Goal: Task Accomplishment & Management: Manage account settings

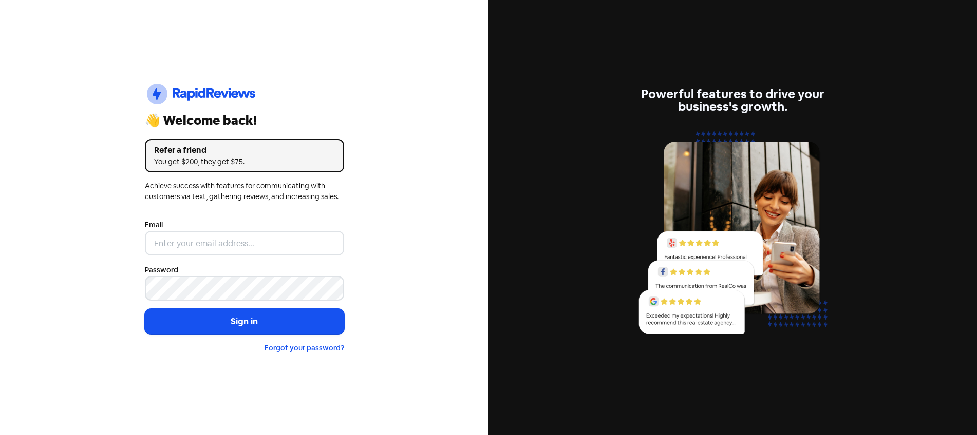
drag, startPoint x: 226, startPoint y: 225, endPoint x: 223, endPoint y: 238, distance: 12.8
click at [224, 230] on div "Email" at bounding box center [244, 237] width 199 height 37
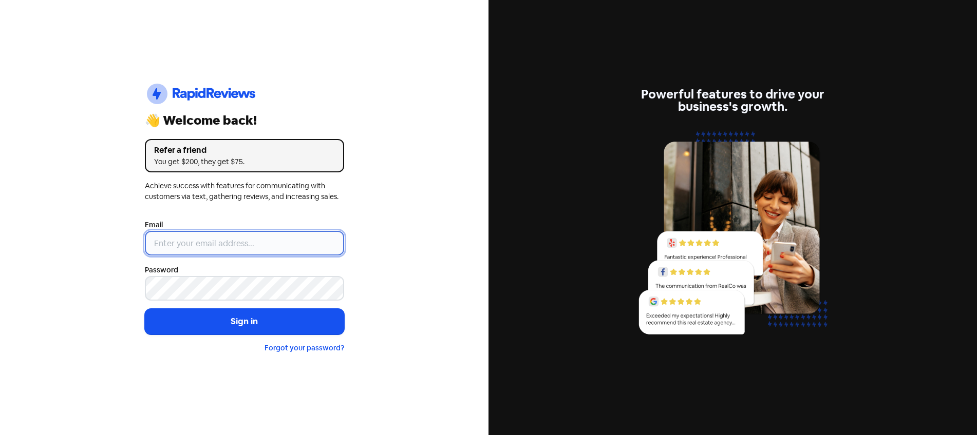
click at [222, 240] on input "email" at bounding box center [244, 243] width 199 height 25
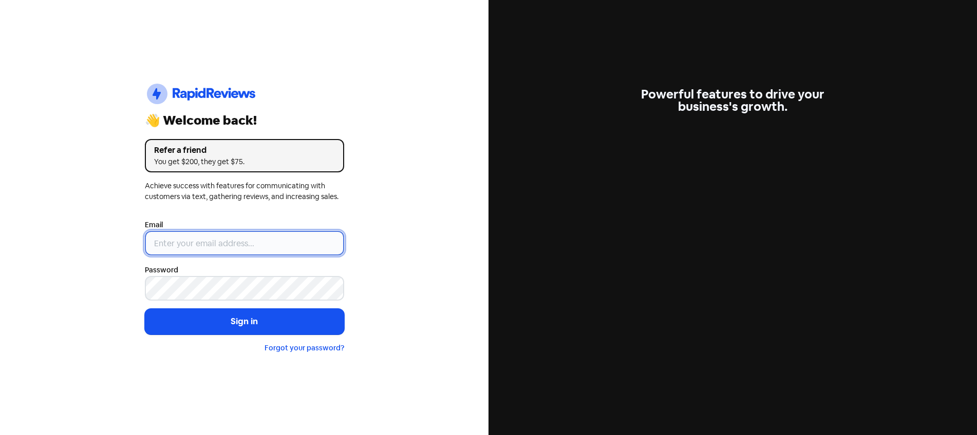
type input "[EMAIL_ADDRESS][DOMAIN_NAME]"
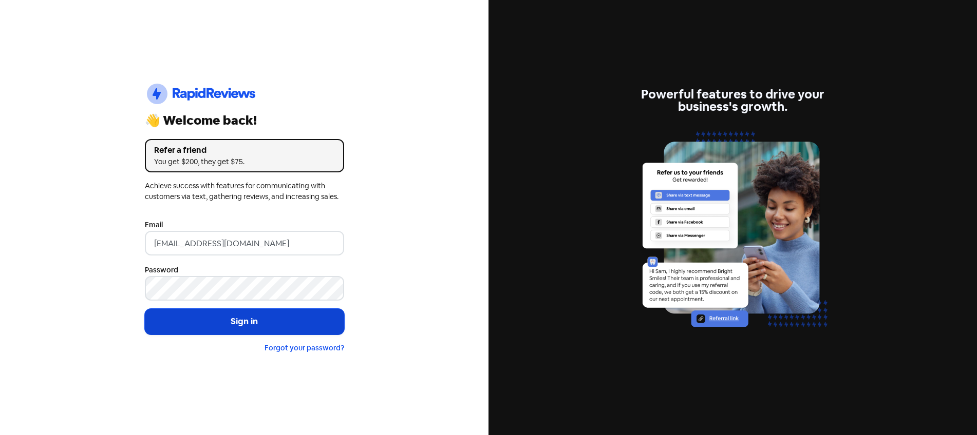
click at [219, 320] on button "Sign in" at bounding box center [244, 322] width 199 height 26
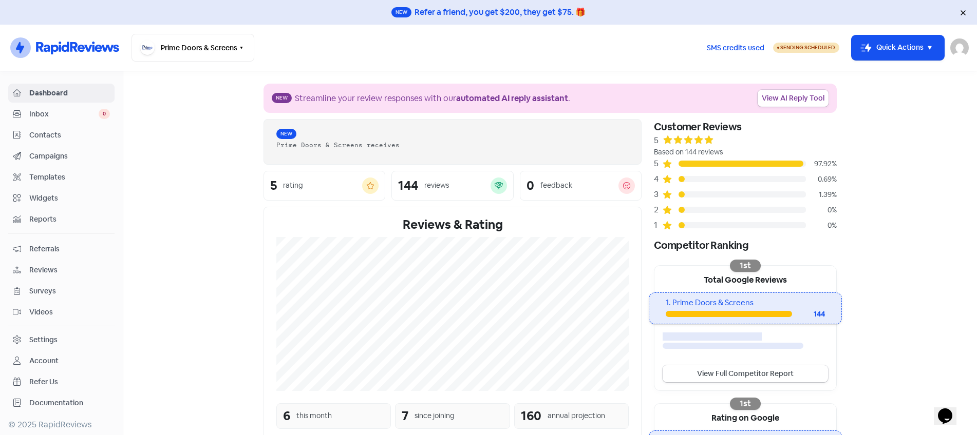
scroll to position [2, 0]
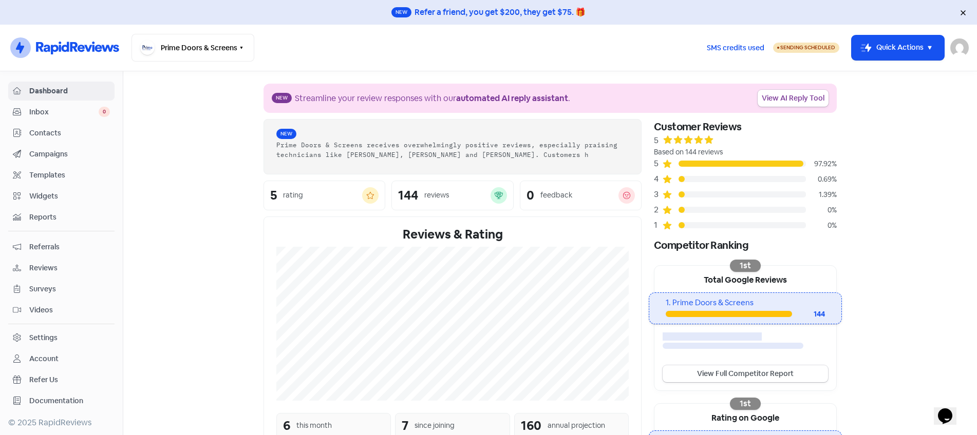
click at [45, 340] on div "Settings" at bounding box center [43, 338] width 28 height 11
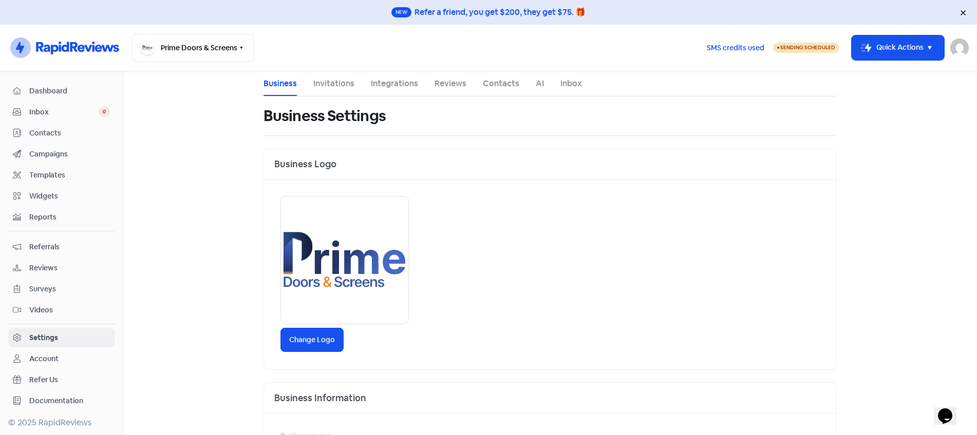
click at [70, 89] on span "Dashboard" at bounding box center [69, 91] width 81 height 11
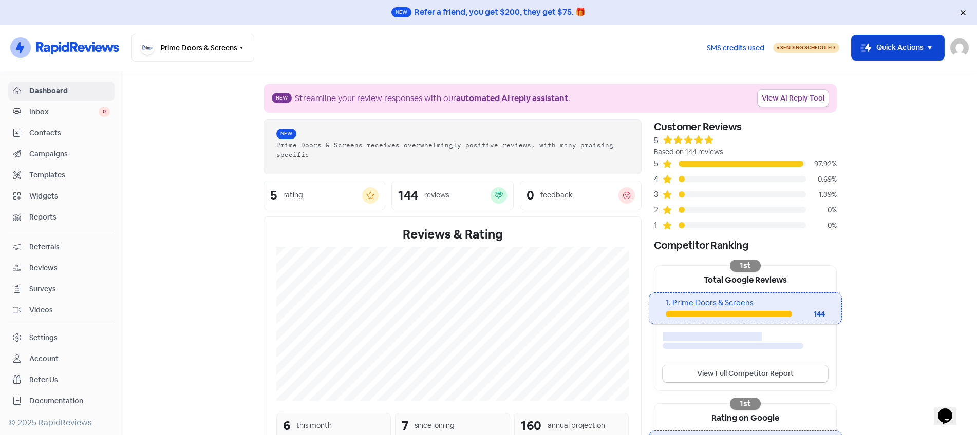
click at [929, 52] on icon "button" at bounding box center [929, 48] width 12 height 12
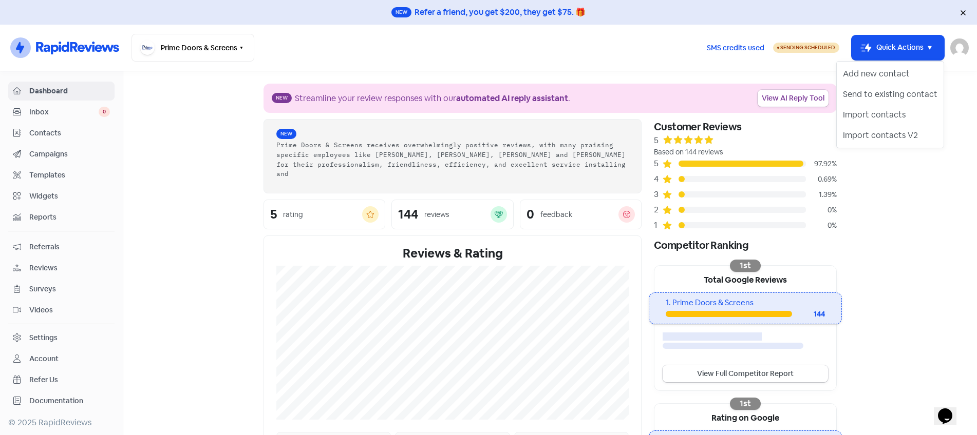
click at [881, 221] on section "New Streamline your review responses with our automated AI reply assistant . Vi…" at bounding box center [549, 356] width 853 height 570
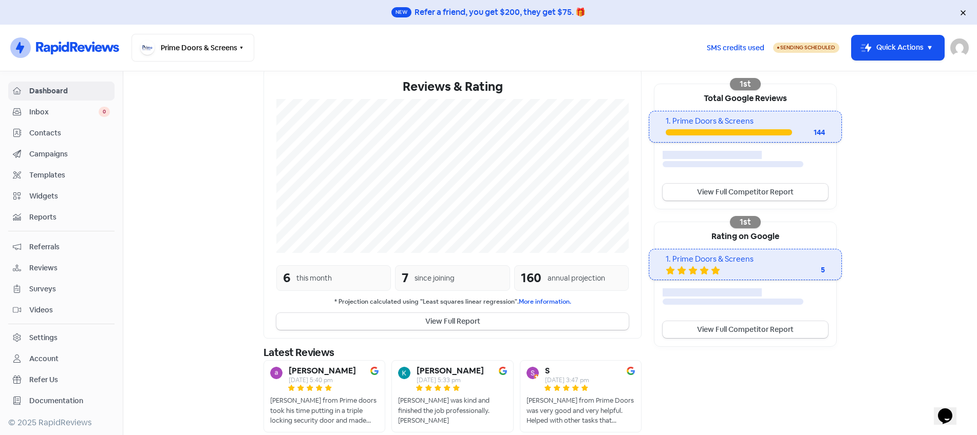
scroll to position [182, 0]
click at [782, 328] on link "View Full Competitor Report" at bounding box center [744, 329] width 165 height 17
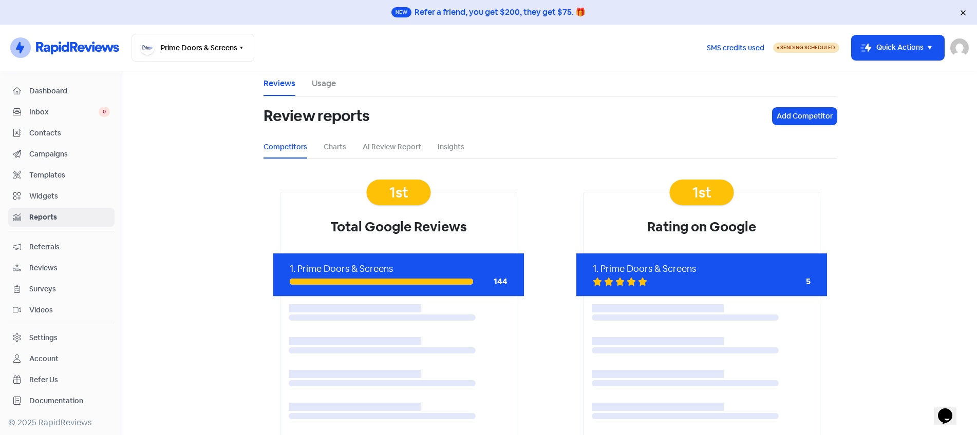
click at [36, 151] on span "Campaigns" at bounding box center [69, 154] width 81 height 11
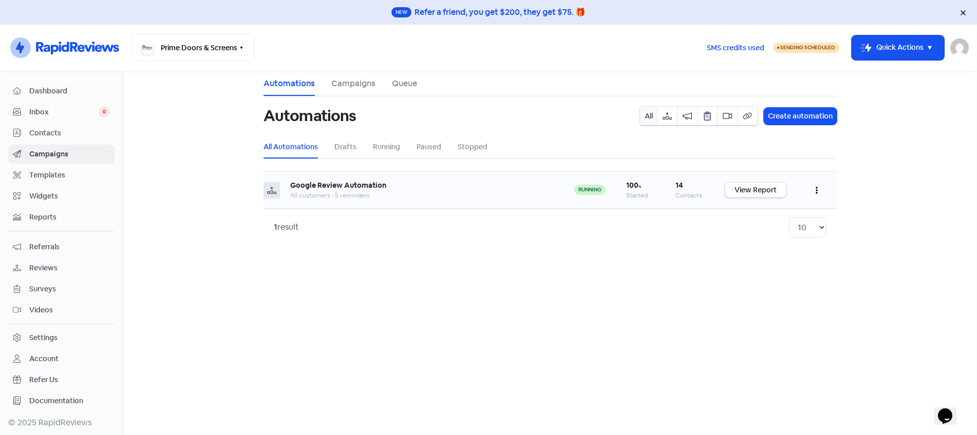
click at [816, 187] on icon "button" at bounding box center [816, 190] width 2 height 7
click at [784, 221] on button "Edit" at bounding box center [785, 216] width 81 height 21
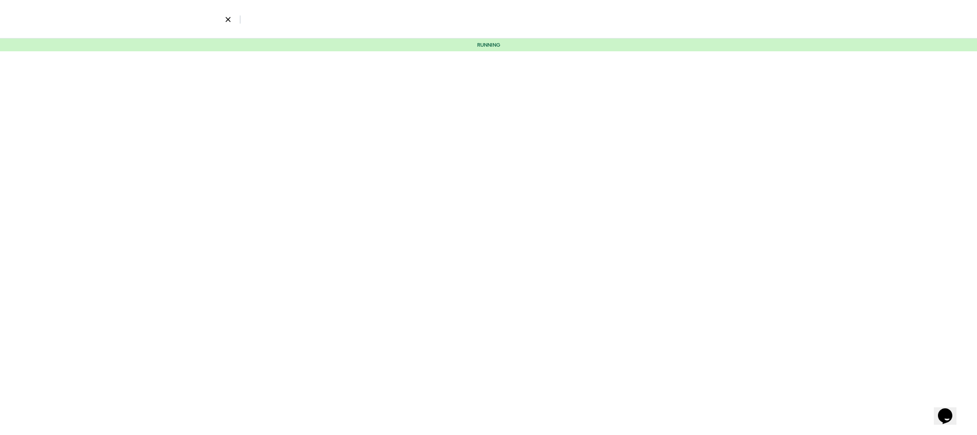
select select "3676"
select select "3"
select select "5"
select select "9"
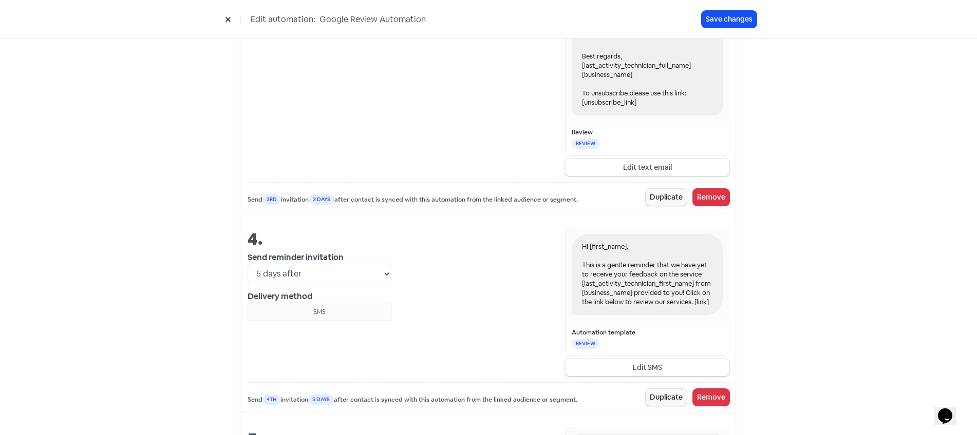
scroll to position [1153, 0]
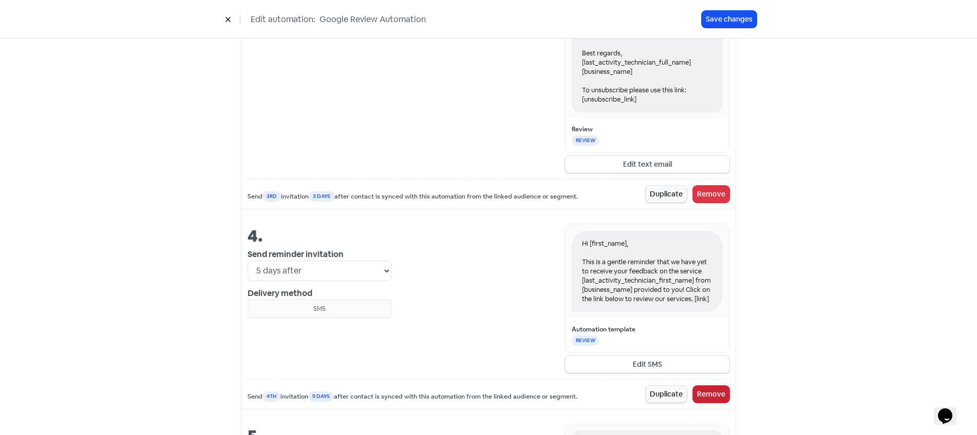
click at [718, 399] on button "Remove" at bounding box center [711, 394] width 36 height 17
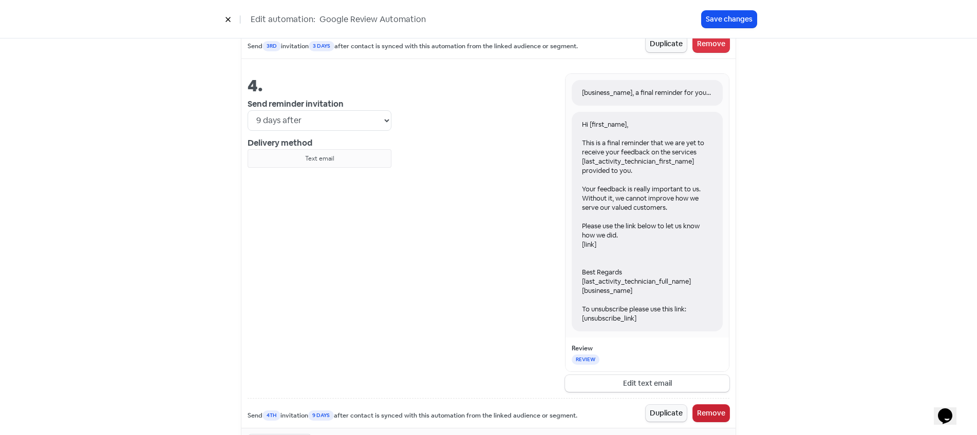
click at [721, 417] on button "Remove" at bounding box center [711, 413] width 36 height 17
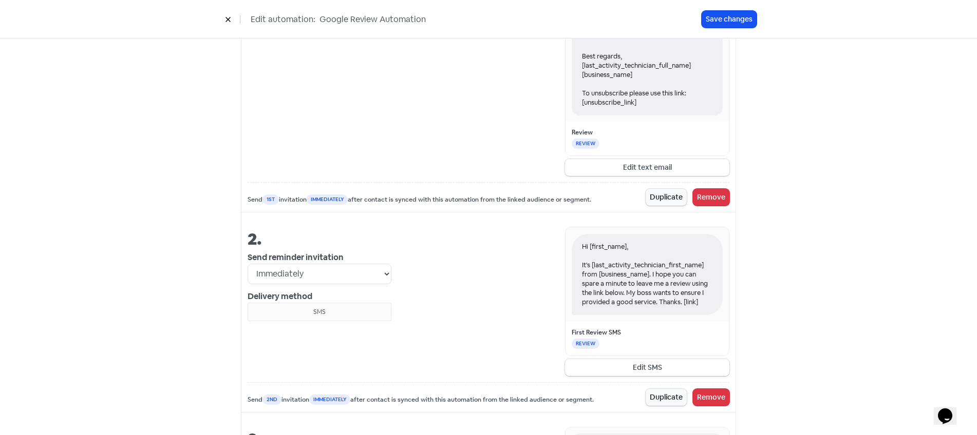
scroll to position [637, 0]
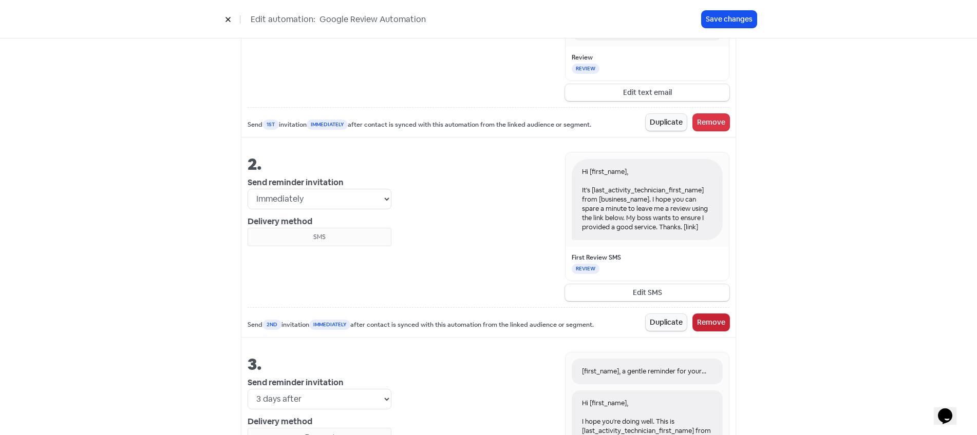
click at [710, 321] on button "Remove" at bounding box center [711, 322] width 36 height 17
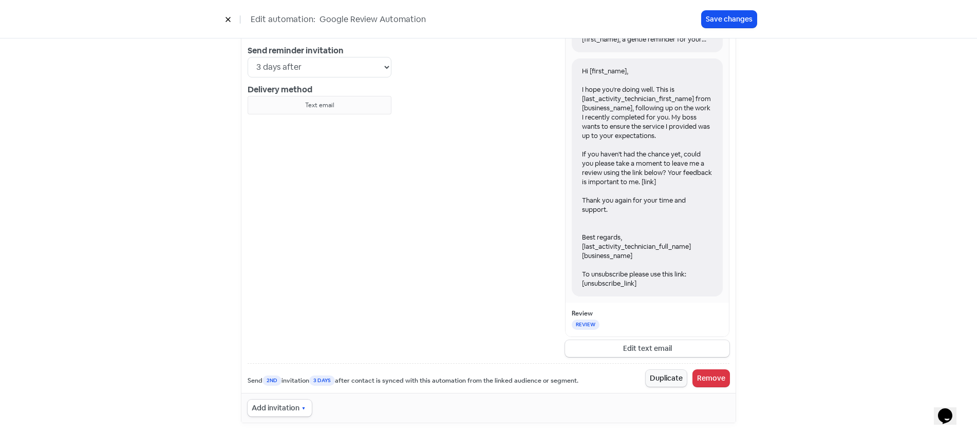
scroll to position [770, 0]
click at [350, 70] on select "Immediately 1 day after 2 days after 3 days after 4 days after 5 days after 6 d…" at bounding box center [319, 66] width 144 height 21
select select "7"
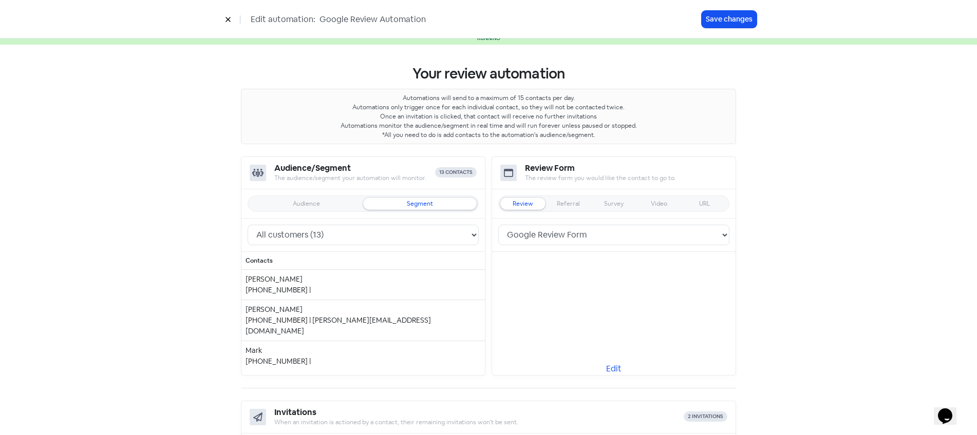
scroll to position [0, 0]
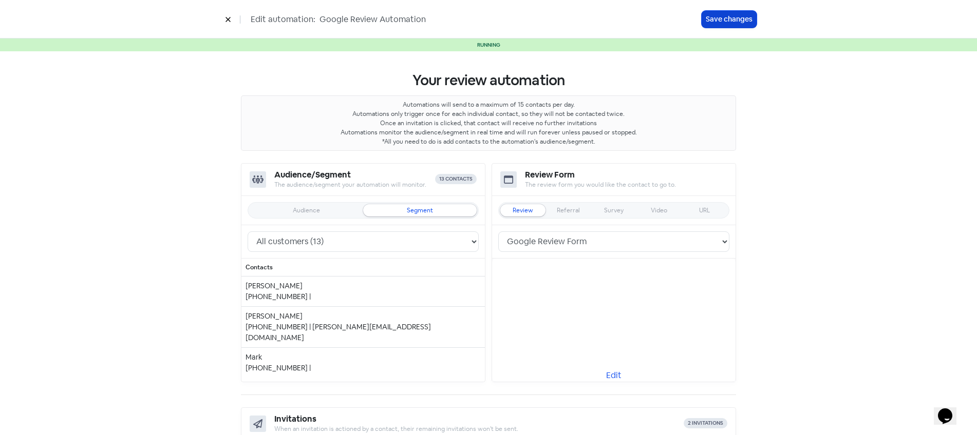
click at [733, 24] on button "Save changes" at bounding box center [728, 19] width 55 height 17
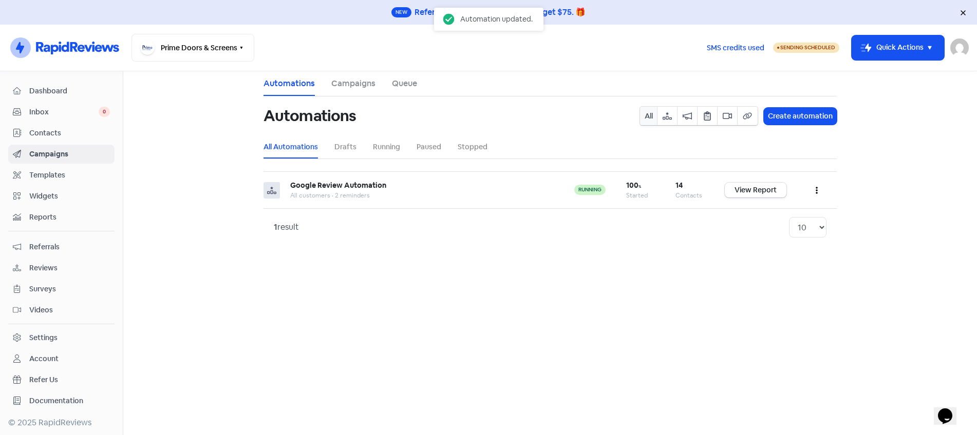
click at [350, 88] on link "Campaigns" at bounding box center [353, 84] width 44 height 12
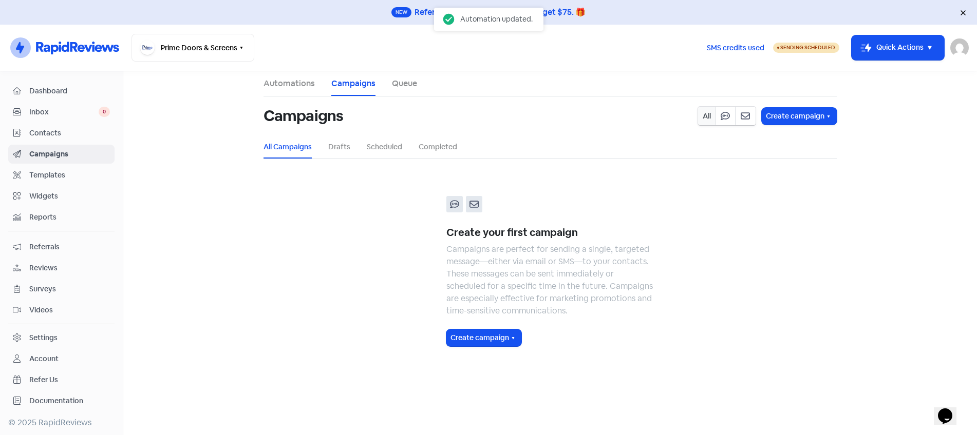
click at [282, 83] on link "Automations" at bounding box center [288, 84] width 51 height 12
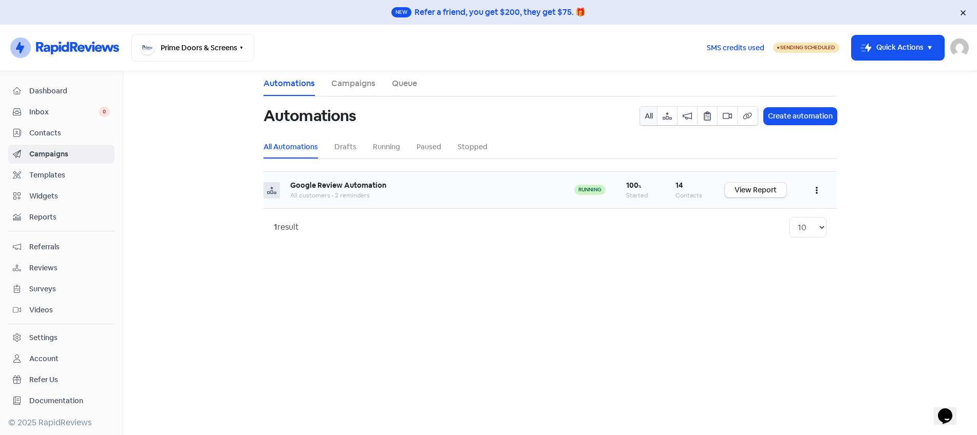
click at [824, 192] on button "button" at bounding box center [817, 190] width 20 height 24
click at [798, 221] on button "Edit" at bounding box center [785, 216] width 81 height 21
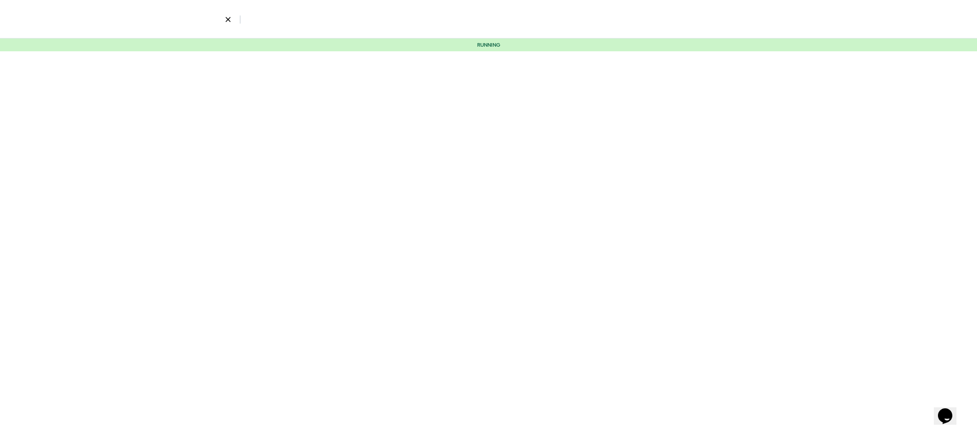
select select "3676"
select select "7"
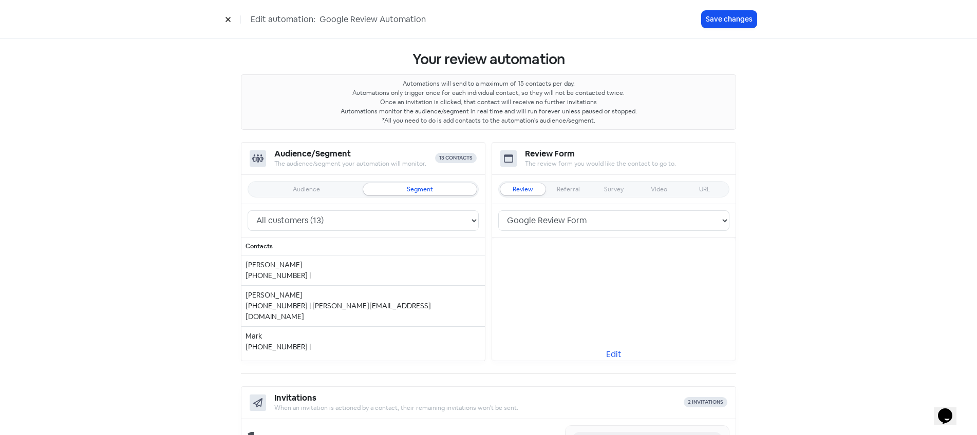
scroll to position [28, 0]
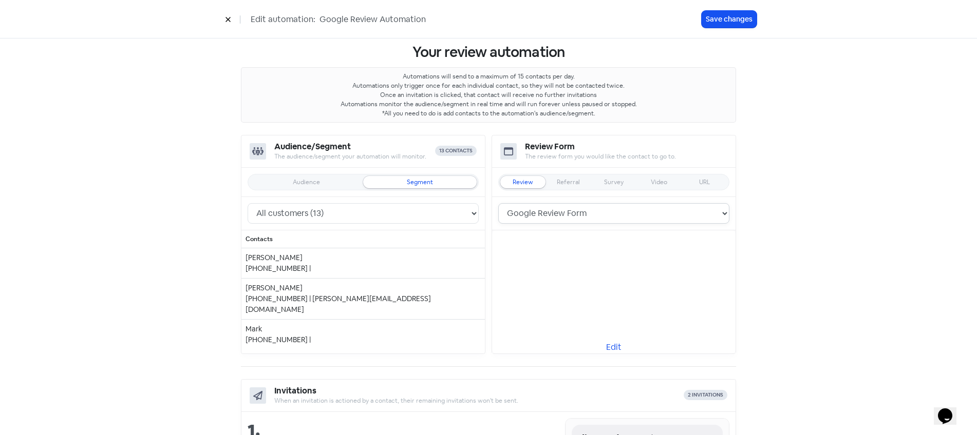
click at [601, 208] on select "Google Review Form" at bounding box center [613, 213] width 231 height 21
click at [600, 299] on div at bounding box center [613, 292] width 243 height 123
click at [616, 345] on link "Edit" at bounding box center [613, 347] width 243 height 12
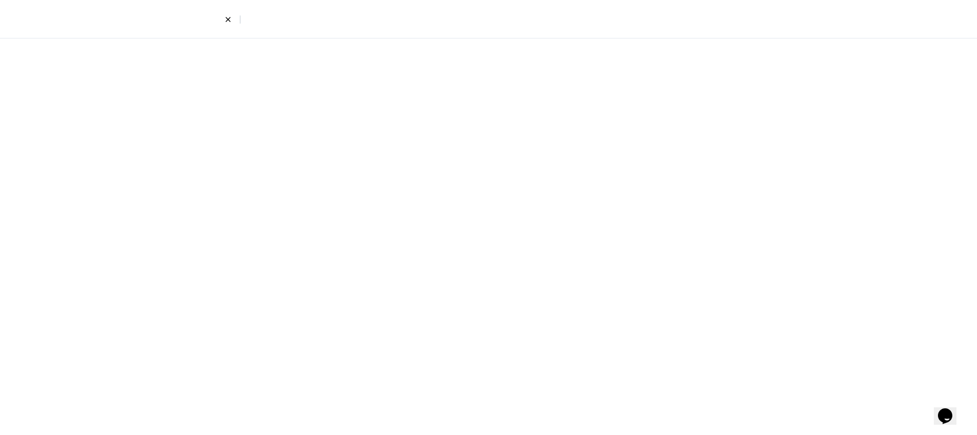
select select "8"
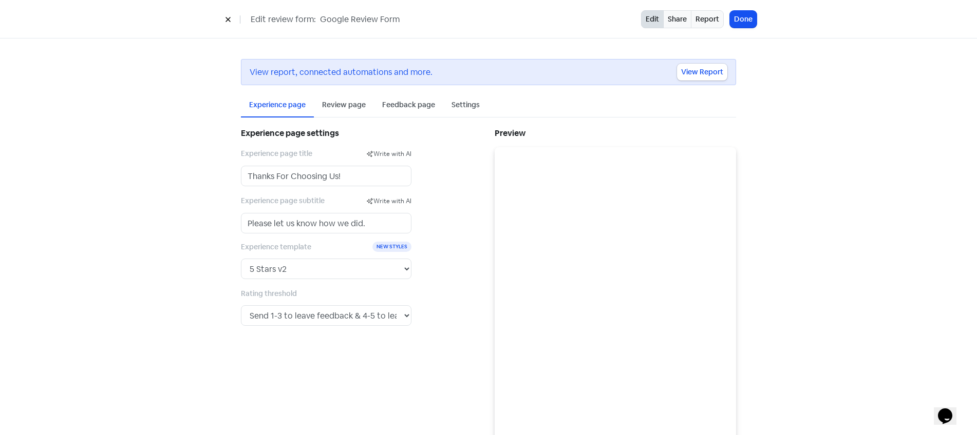
scroll to position [41, 0]
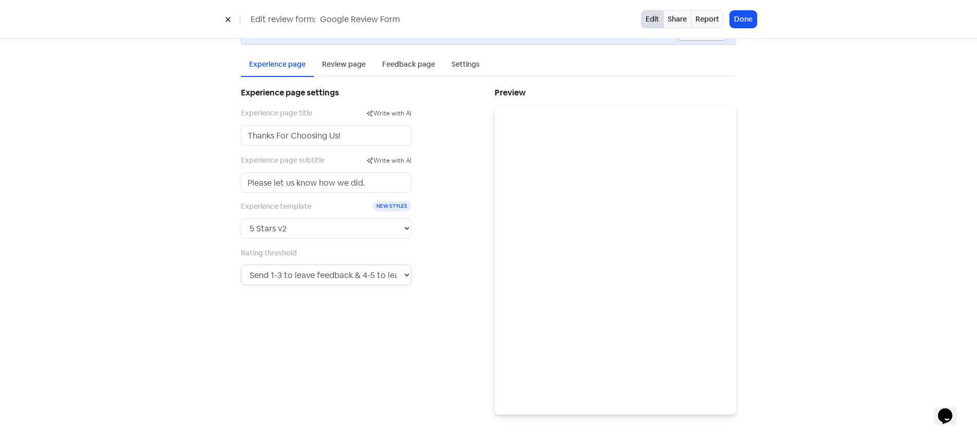
click at [398, 272] on select "Send any rating to leave a review. Send 1 to leave feedback & 2-5 to leave a re…" at bounding box center [326, 275] width 170 height 21
select select "5"
click at [389, 291] on div "Experience page settings Experience page title Write with AI Thanks For Choosin…" at bounding box center [362, 250] width 254 height 330
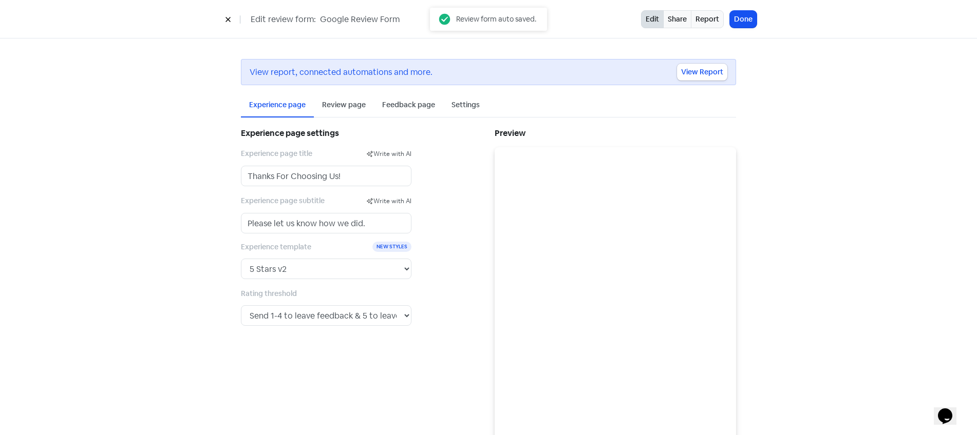
click at [743, 8] on div "Edit review form: Google Review Form Edit Share Report Done" at bounding box center [488, 19] width 977 height 39
click at [741, 17] on button "Done" at bounding box center [743, 19] width 27 height 17
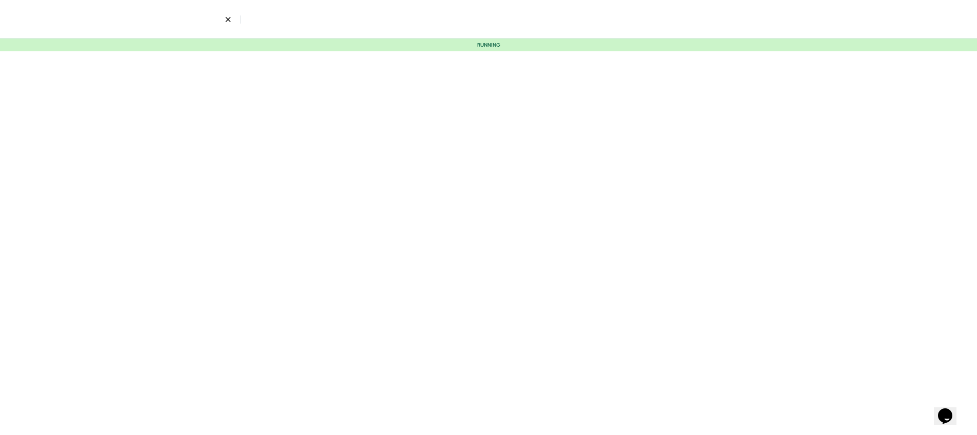
select select "3676"
select select "7"
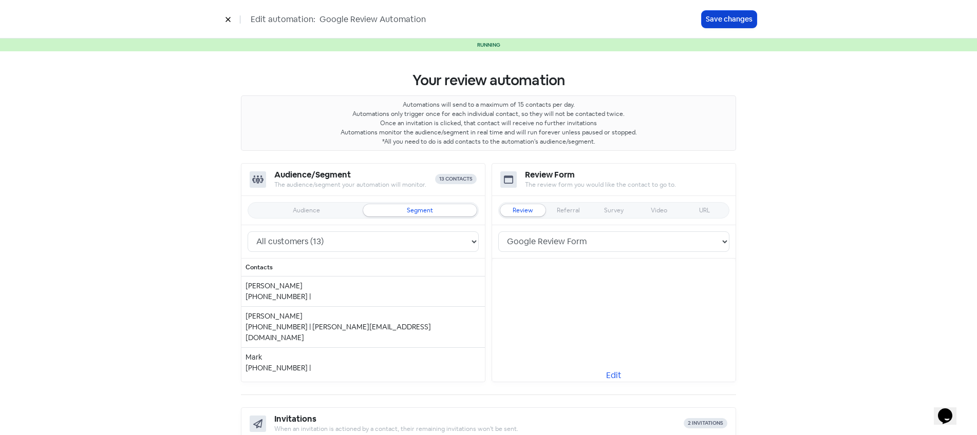
click at [744, 18] on button "Save changes" at bounding box center [728, 19] width 55 height 17
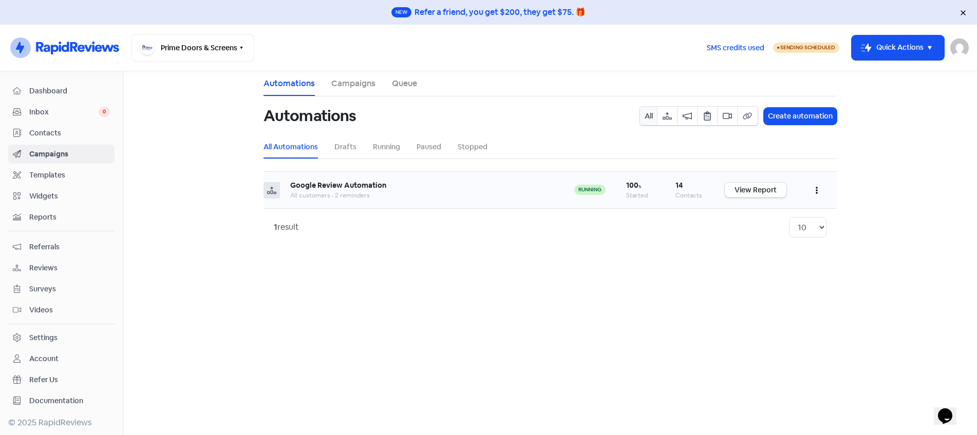
click at [816, 194] on icon "button" at bounding box center [816, 190] width 2 height 8
click at [766, 216] on button "Edit" at bounding box center [785, 216] width 81 height 21
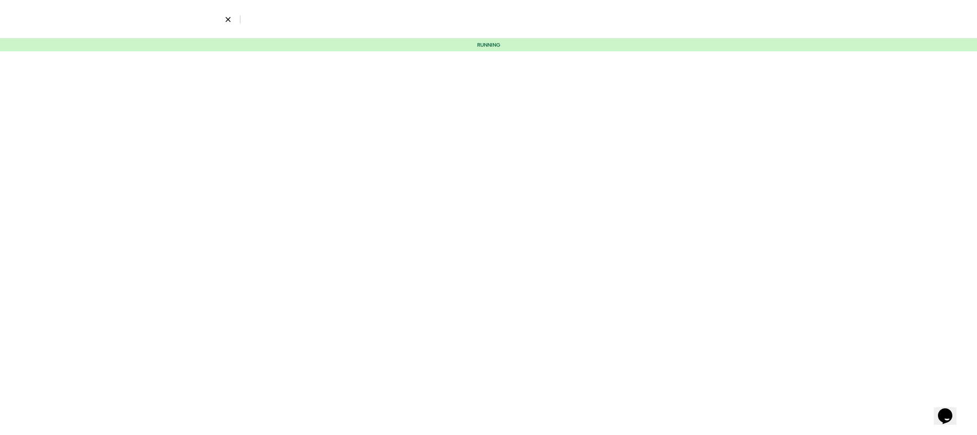
select select "3676"
select select "7"
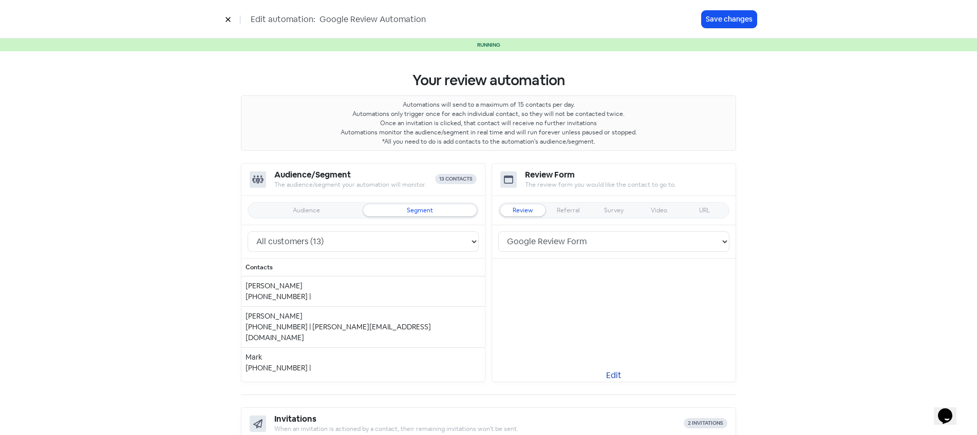
click at [611, 372] on link "Edit" at bounding box center [613, 376] width 243 height 12
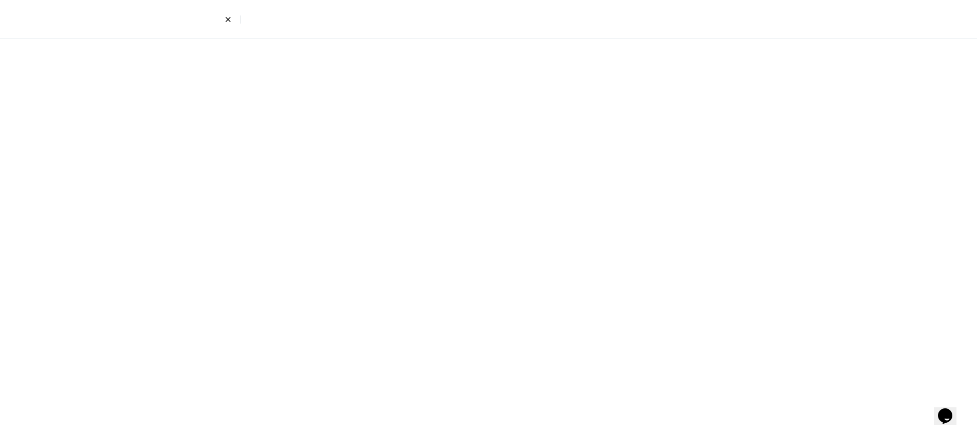
select select "8"
select select "5"
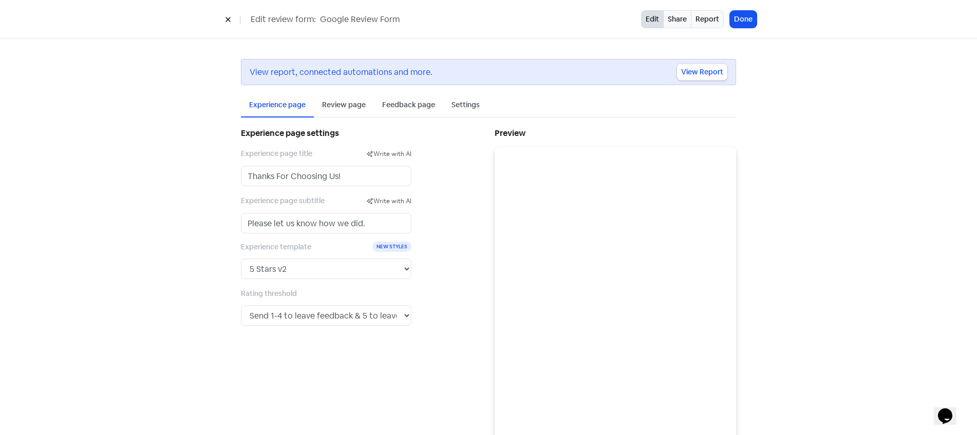
click at [226, 15] on button at bounding box center [227, 19] width 15 height 18
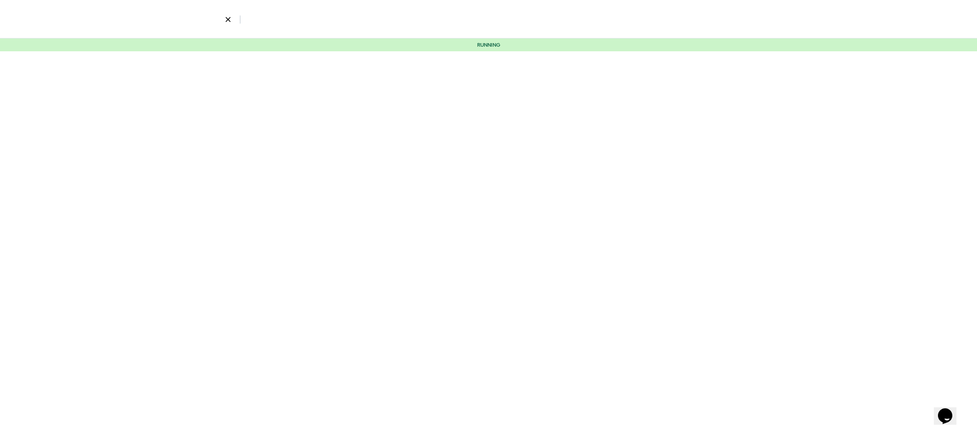
select select "3676"
select select "7"
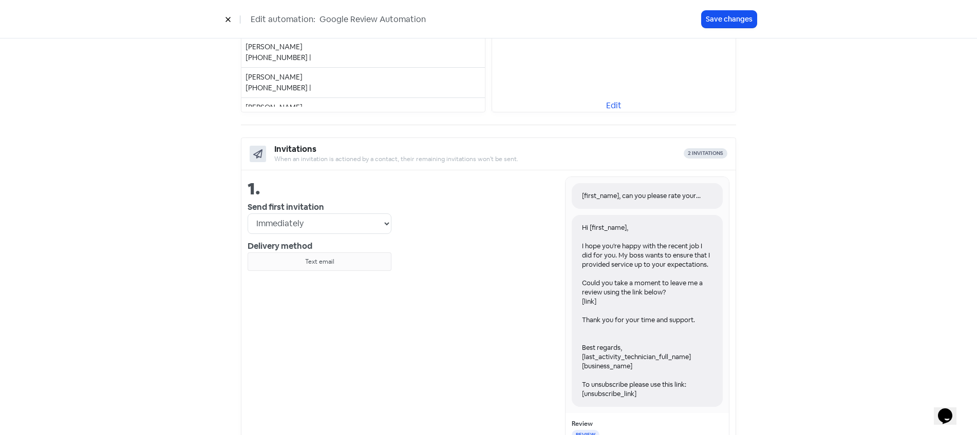
scroll to position [80, 0]
